Goal: Information Seeking & Learning: Find specific fact

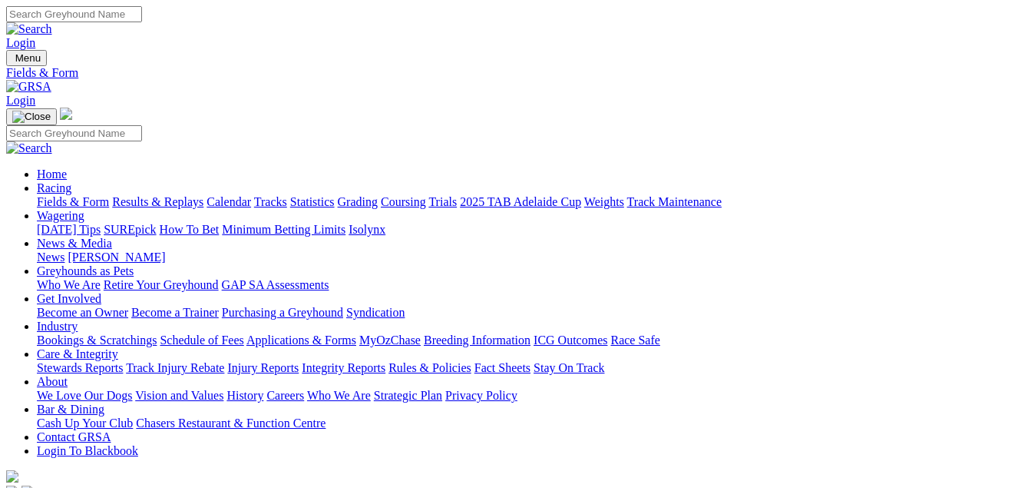
click at [186, 195] on link "Results & Replays" at bounding box center [157, 201] width 91 height 13
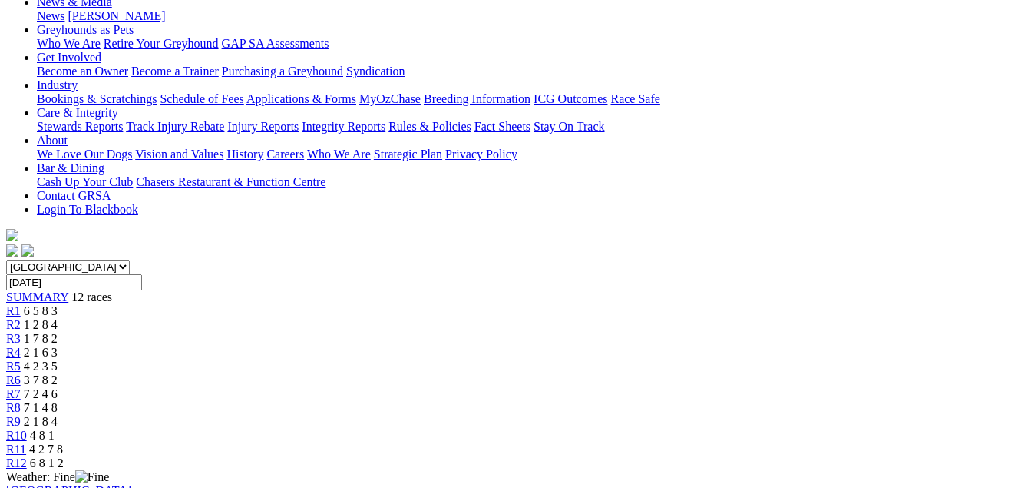
scroll to position [180, 0]
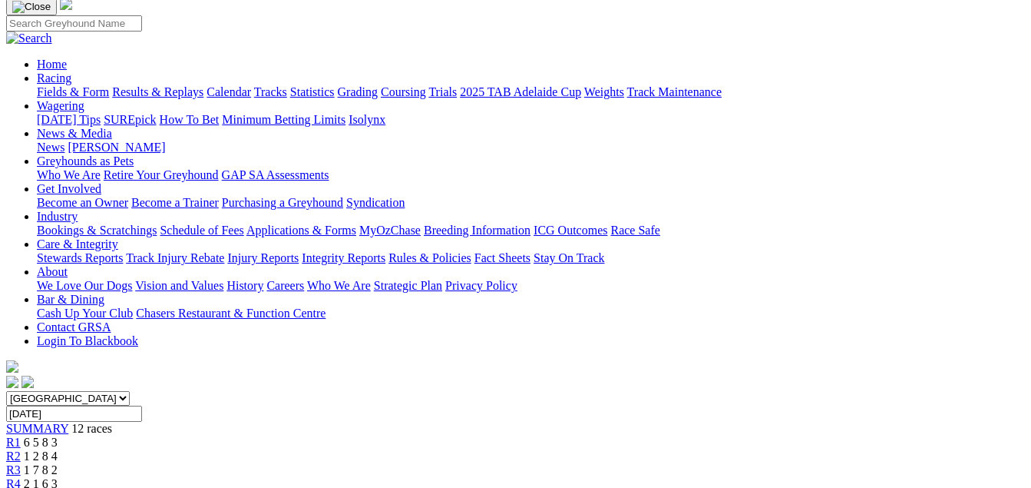
scroll to position [104, 0]
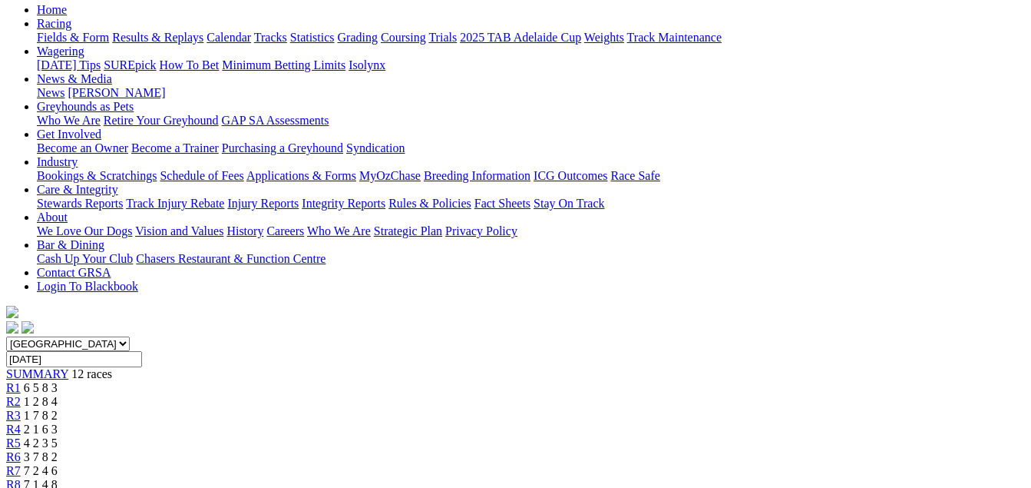
scroll to position [159, 0]
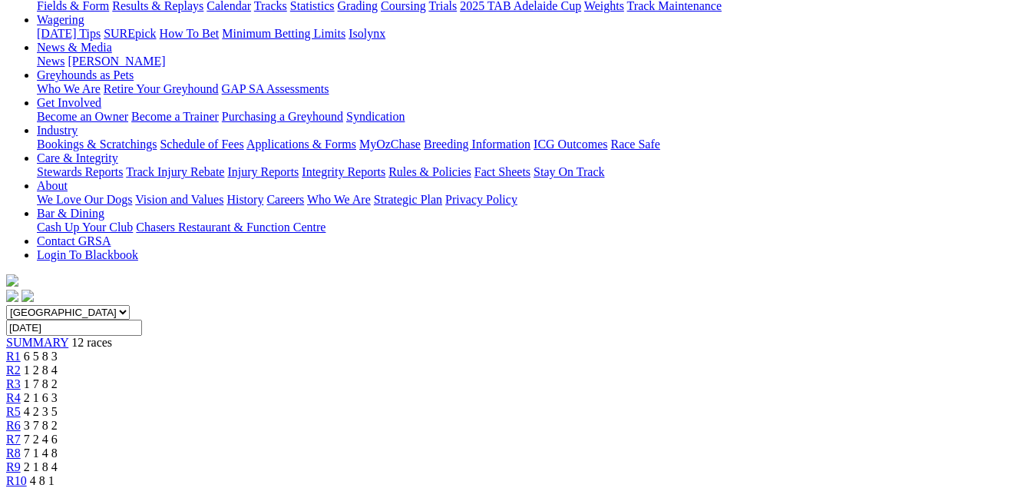
scroll to position [194, 0]
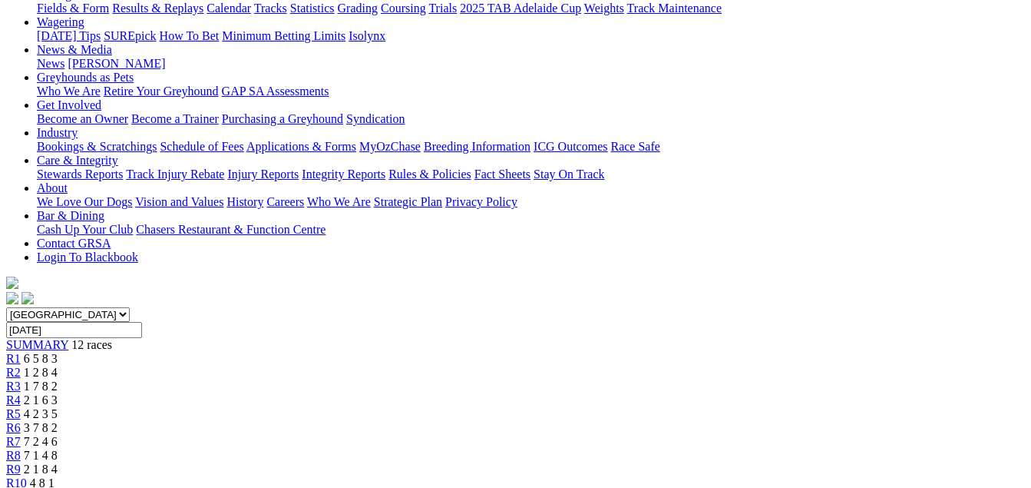
click at [58, 448] on span "7 1 4 8" at bounding box center [41, 454] width 34 height 13
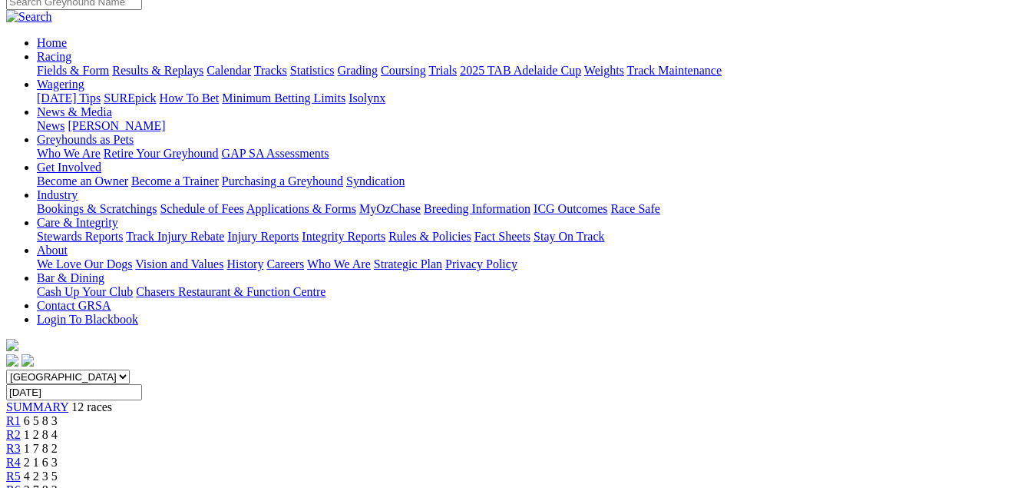
scroll to position [128, 0]
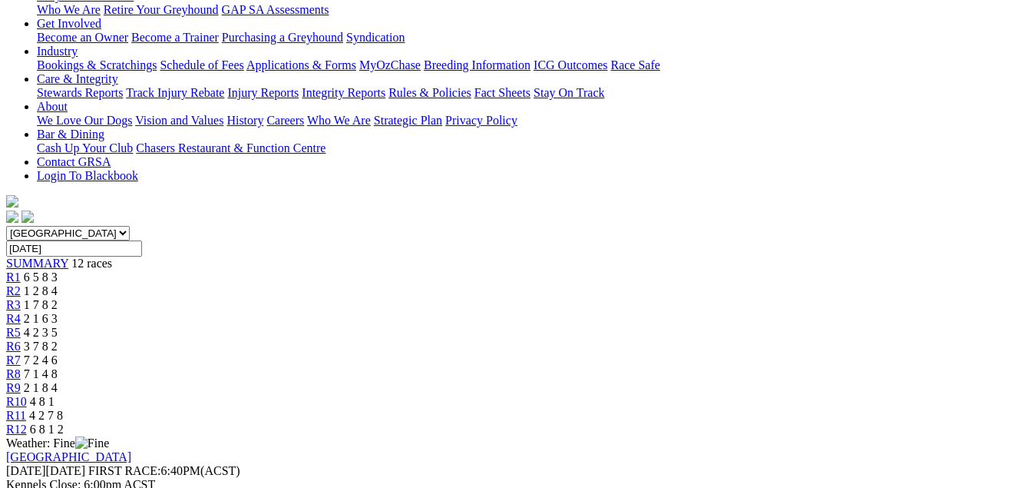
scroll to position [171, 0]
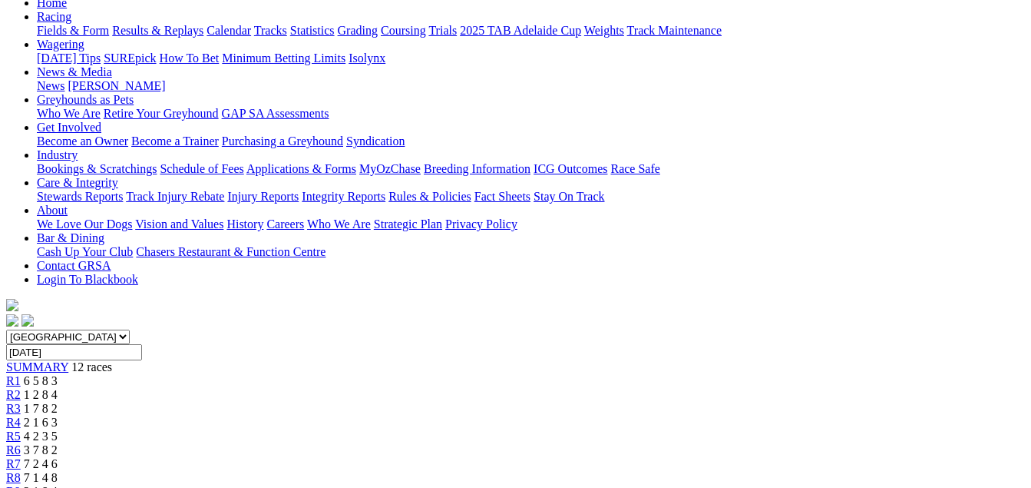
click at [58, 443] on span "3 7 8 2" at bounding box center [41, 449] width 34 height 13
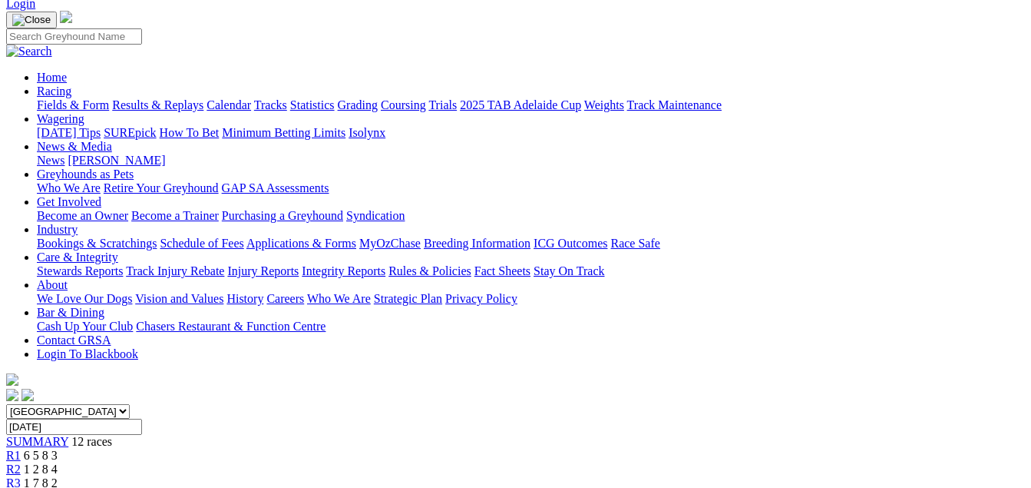
scroll to position [87, 0]
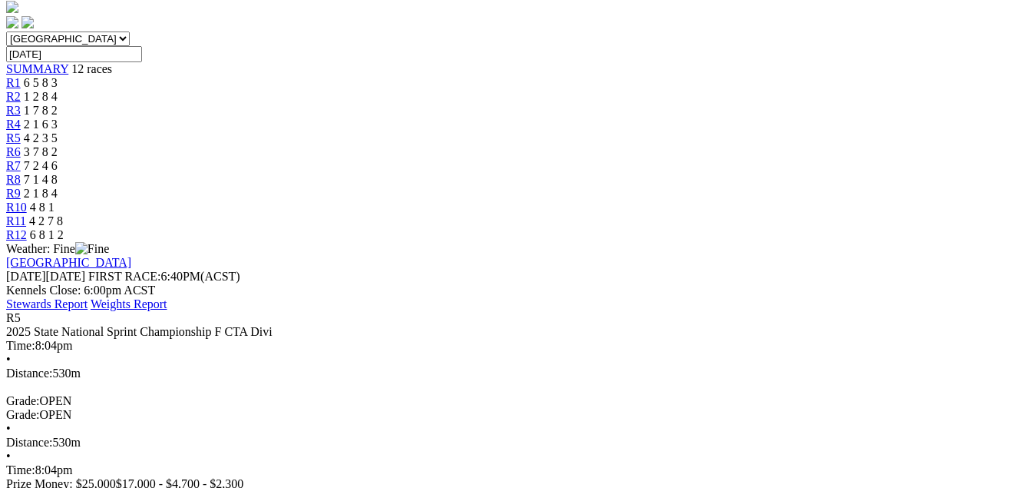
scroll to position [459, 0]
